Goal: Task Accomplishment & Management: Manage account settings

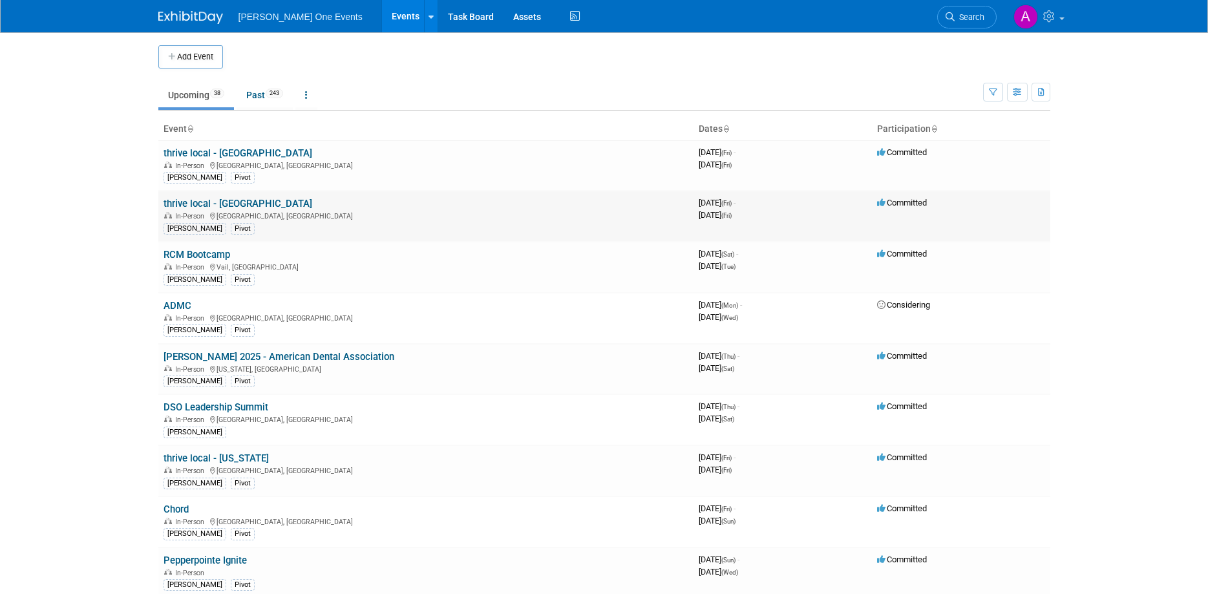
click at [198, 198] on link "thrive local - [GEOGRAPHIC_DATA]" at bounding box center [238, 204] width 149 height 12
click at [229, 197] on td "thrive local - Albuquerque In-Person Albuquerque, NM Alana Pivot" at bounding box center [425, 216] width 535 height 51
click at [229, 199] on link "thrive local - [GEOGRAPHIC_DATA]" at bounding box center [238, 204] width 149 height 12
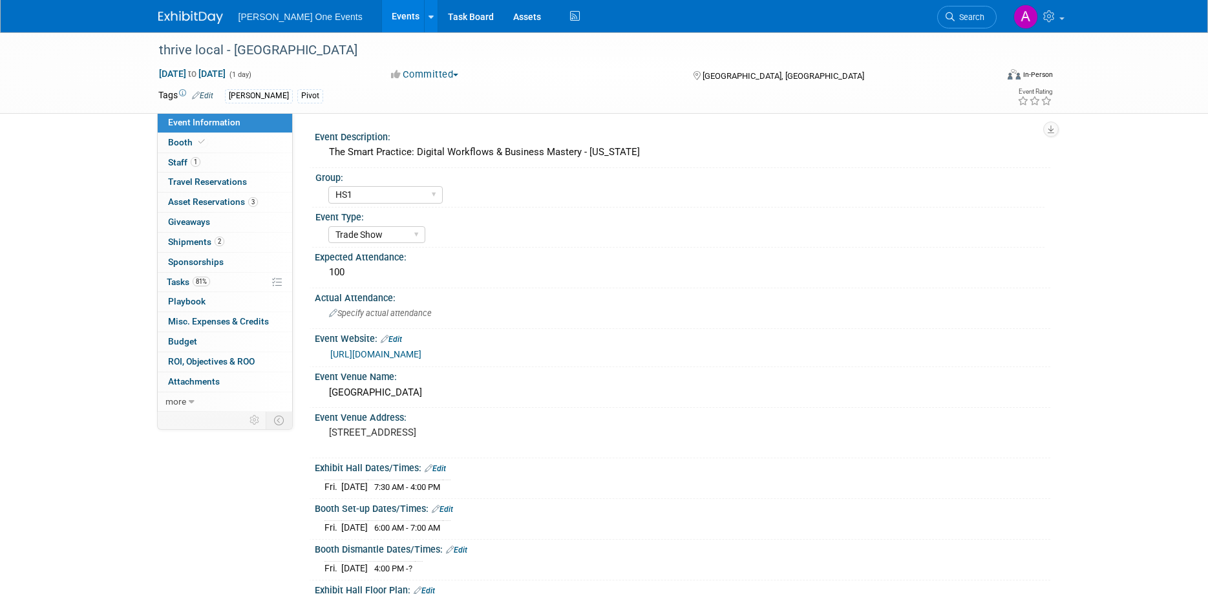
select select "HS1"
select select "Trade Show"
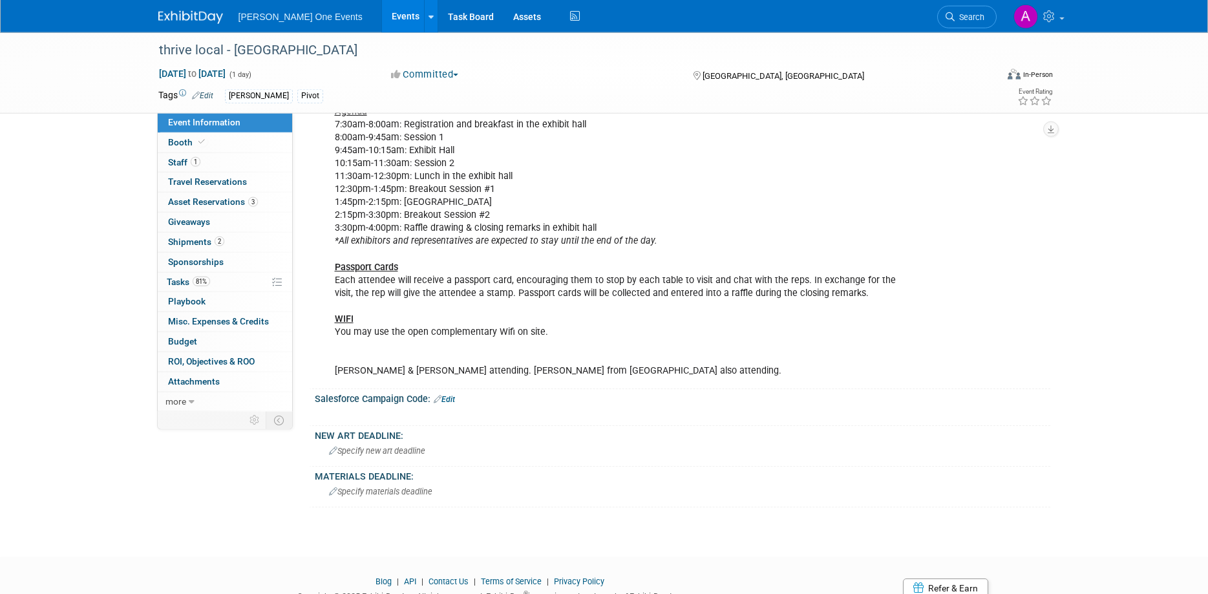
scroll to position [750, 0]
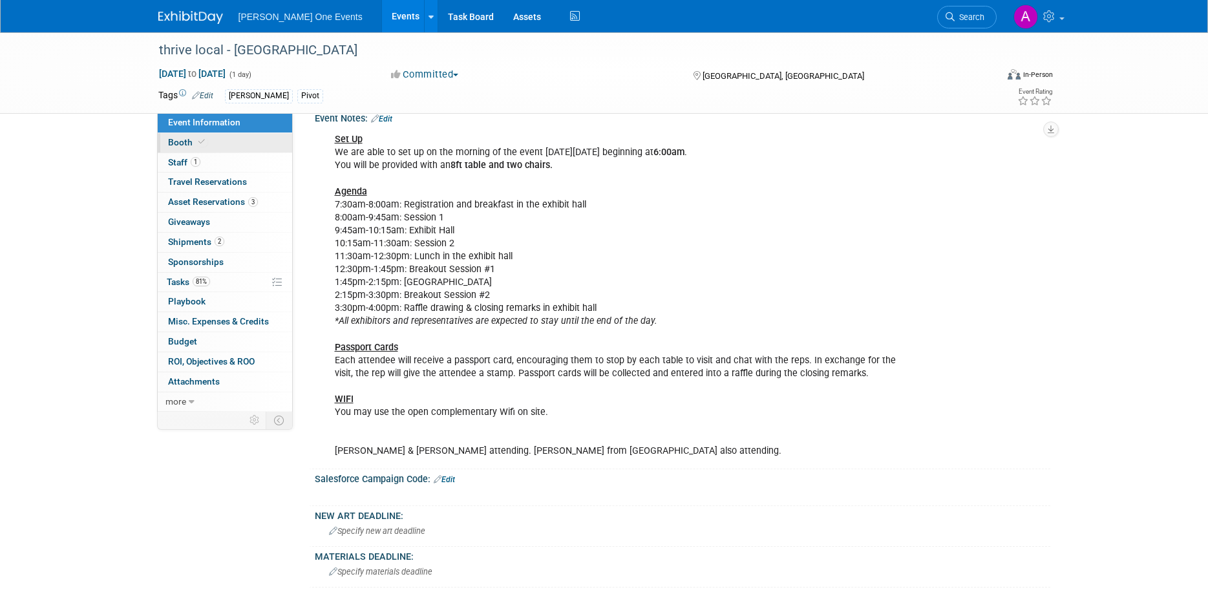
click at [193, 147] on span "Booth" at bounding box center [187, 142] width 39 height 10
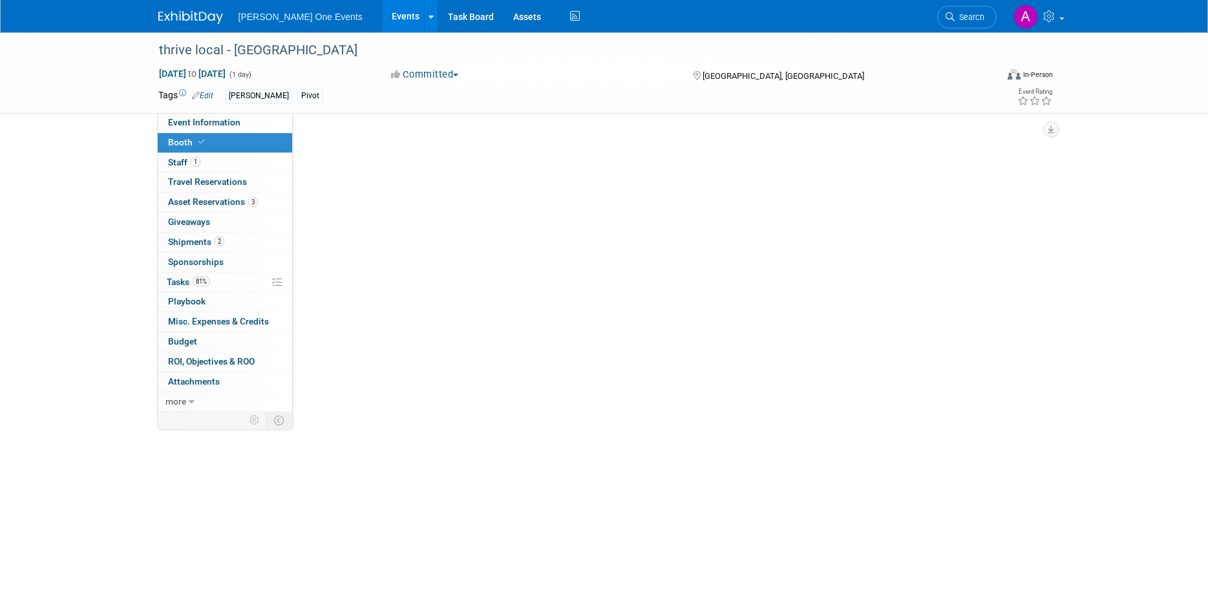
scroll to position [0, 0]
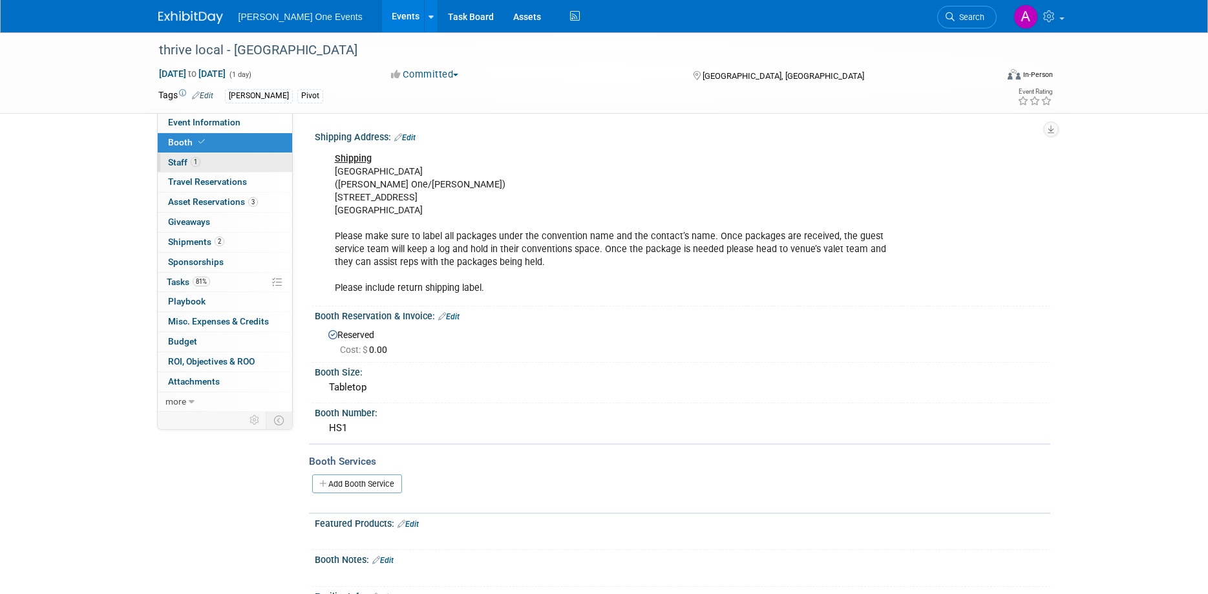
click at [178, 164] on span "Staff 1" at bounding box center [184, 162] width 32 height 10
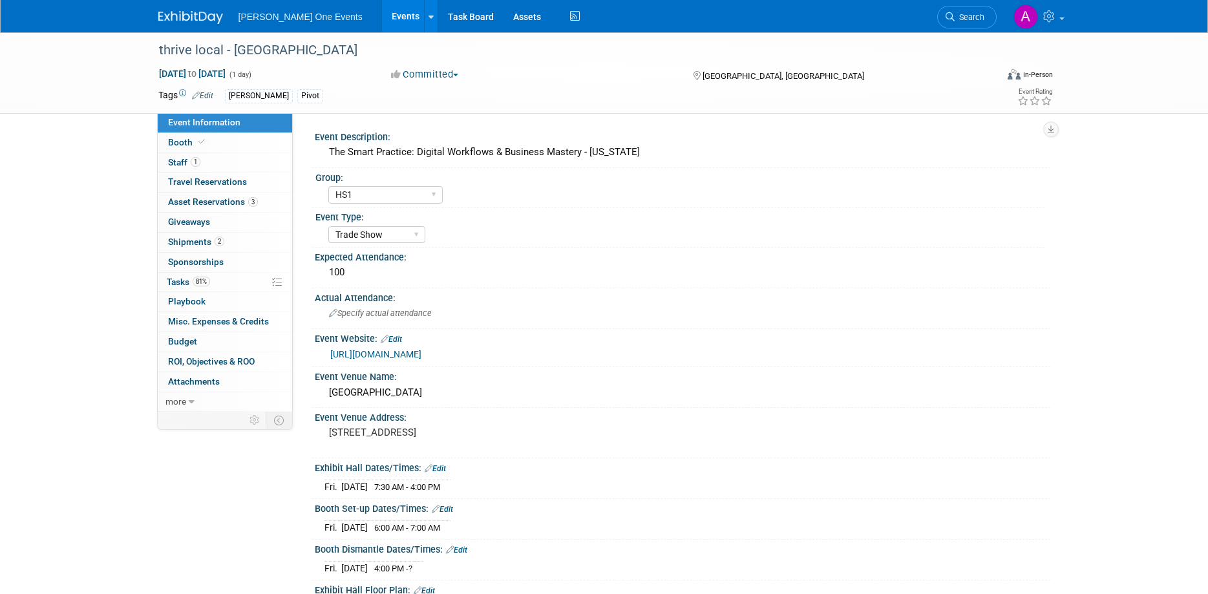
select select "HS1"
select select "Trade Show"
click at [204, 204] on span "Asset Reservations 3" at bounding box center [213, 202] width 90 height 10
